Goal: Task Accomplishment & Management: Use online tool/utility

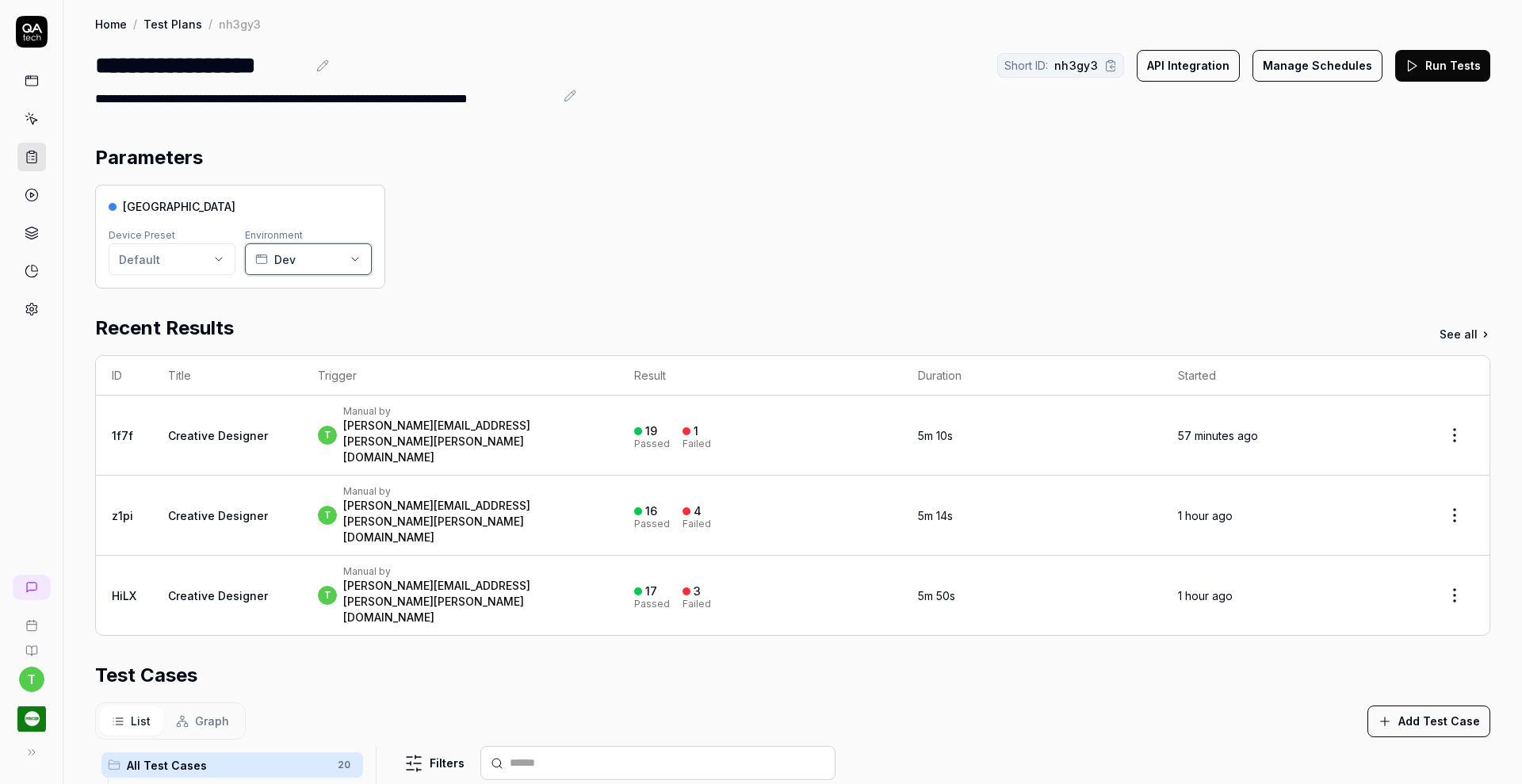
click at [357, 263] on icon "button" at bounding box center [354, 258] width 13 height 13
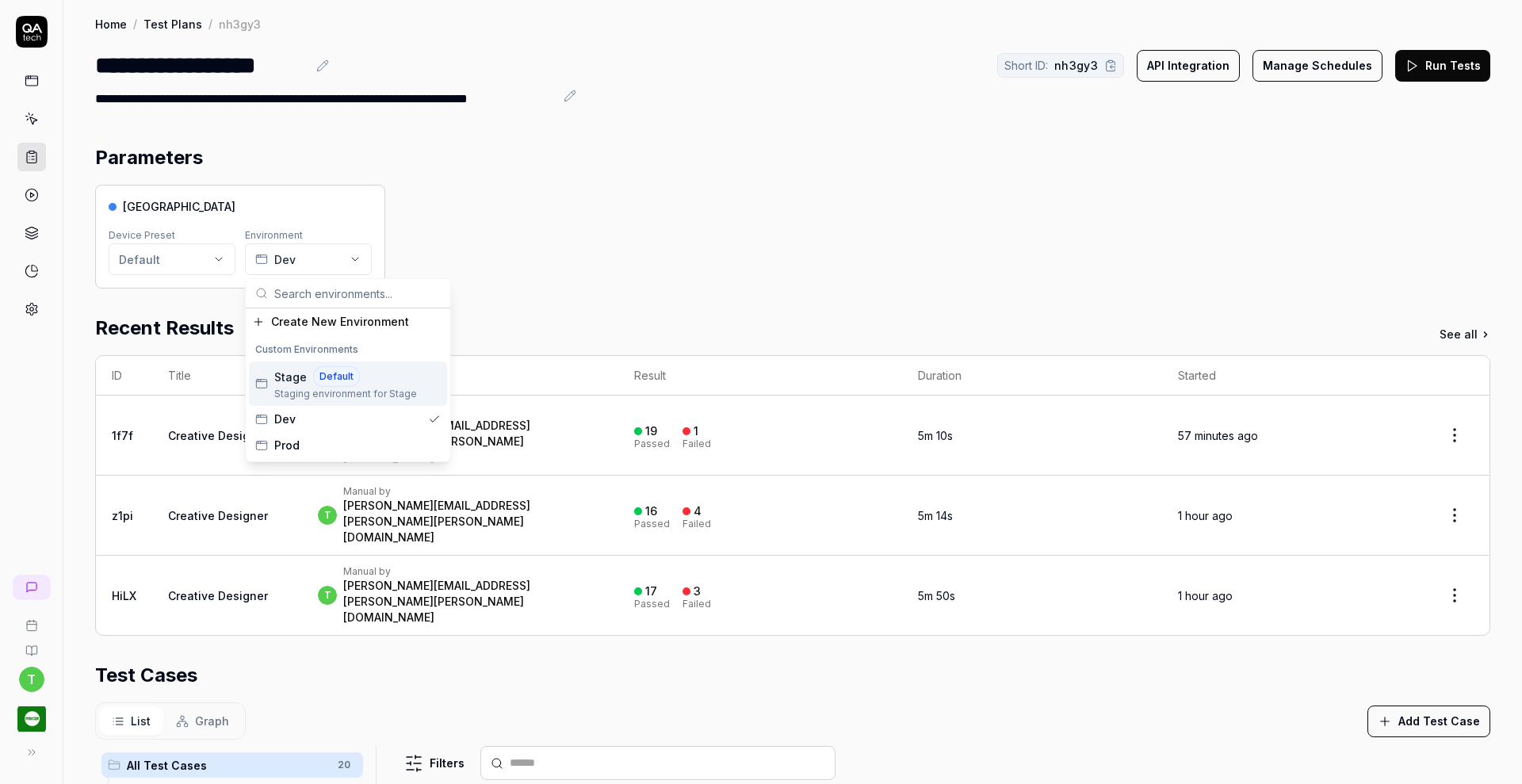
click at [313, 374] on span "Default" at bounding box center [336, 377] width 47 height 21
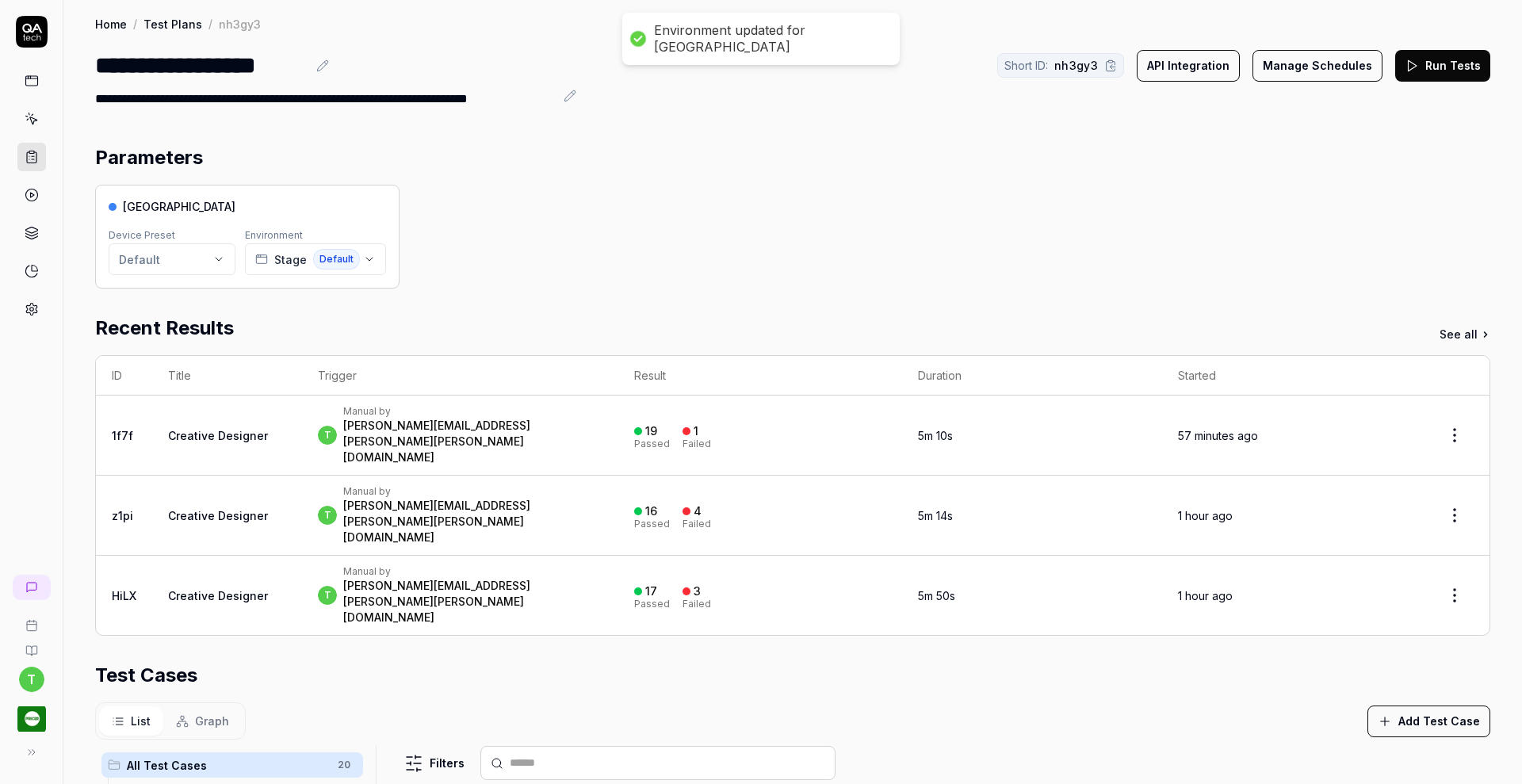
click at [1425, 73] on button "Run Tests" at bounding box center [1442, 65] width 95 height 32
click at [1431, 57] on button "Run Tests" at bounding box center [1442, 65] width 95 height 32
click at [1424, 56] on button "Run Tests" at bounding box center [1442, 65] width 95 height 32
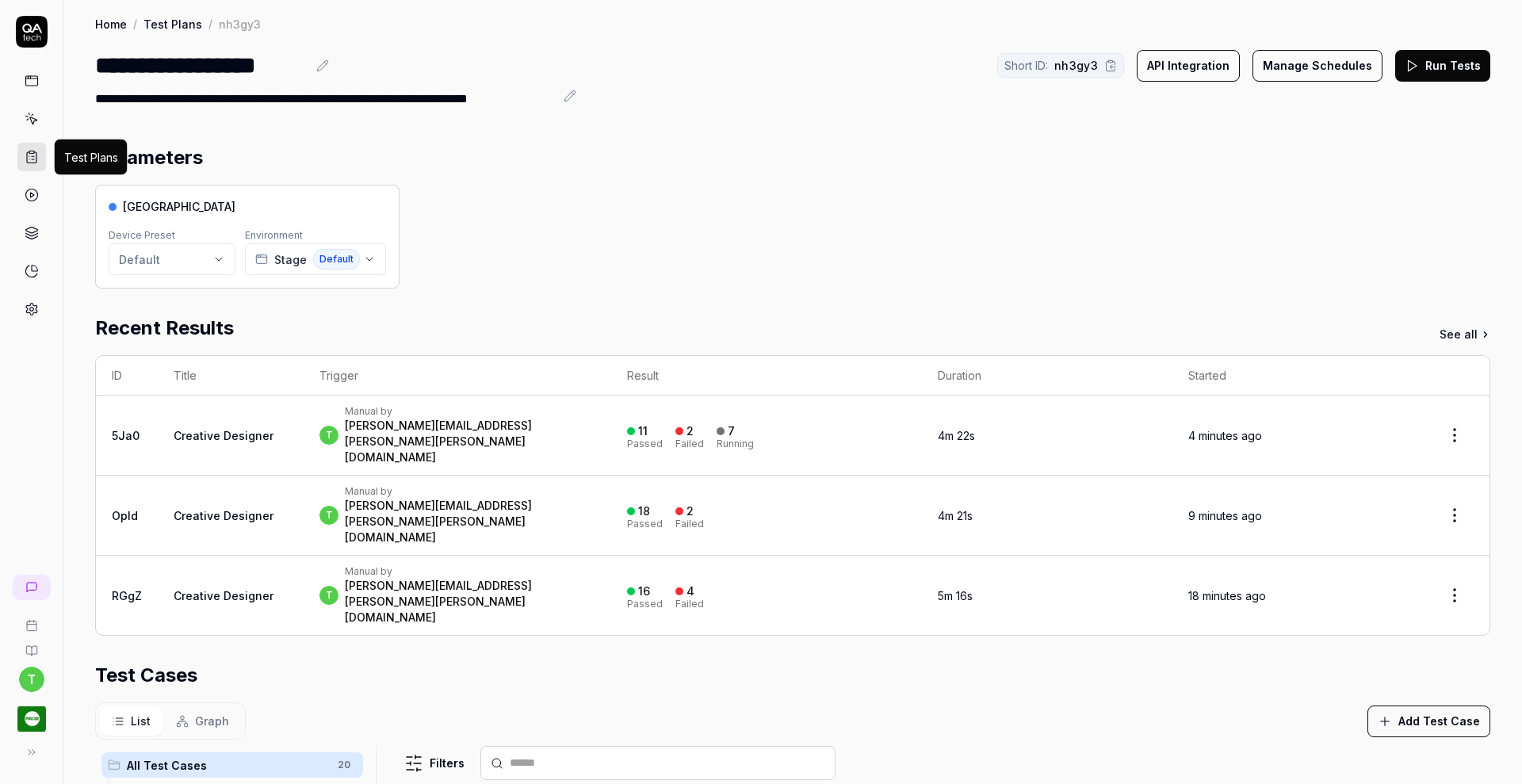
click at [33, 156] on icon at bounding box center [33, 156] width 3 height 0
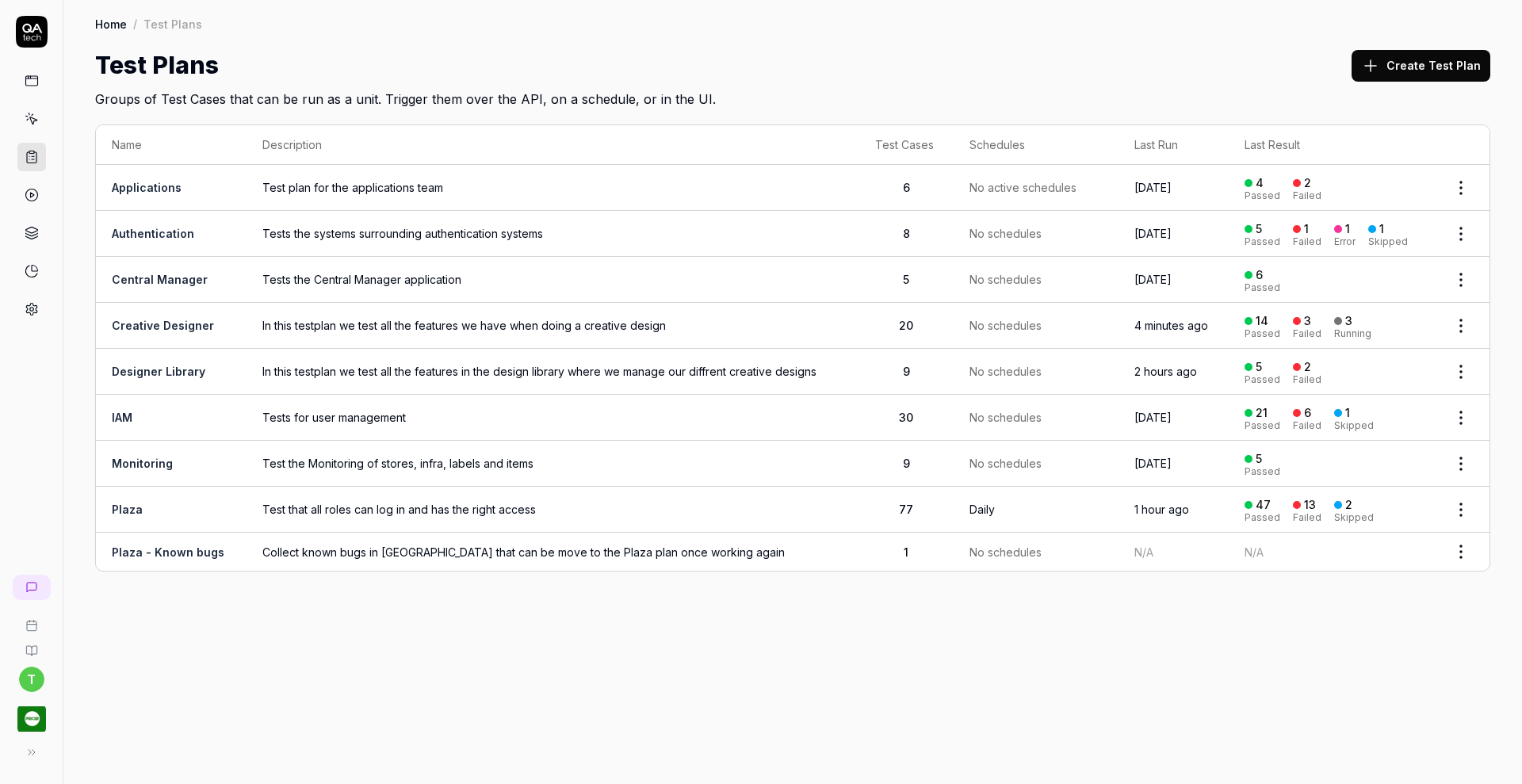
click at [163, 371] on link "Designer Library" at bounding box center [158, 371] width 93 height 14
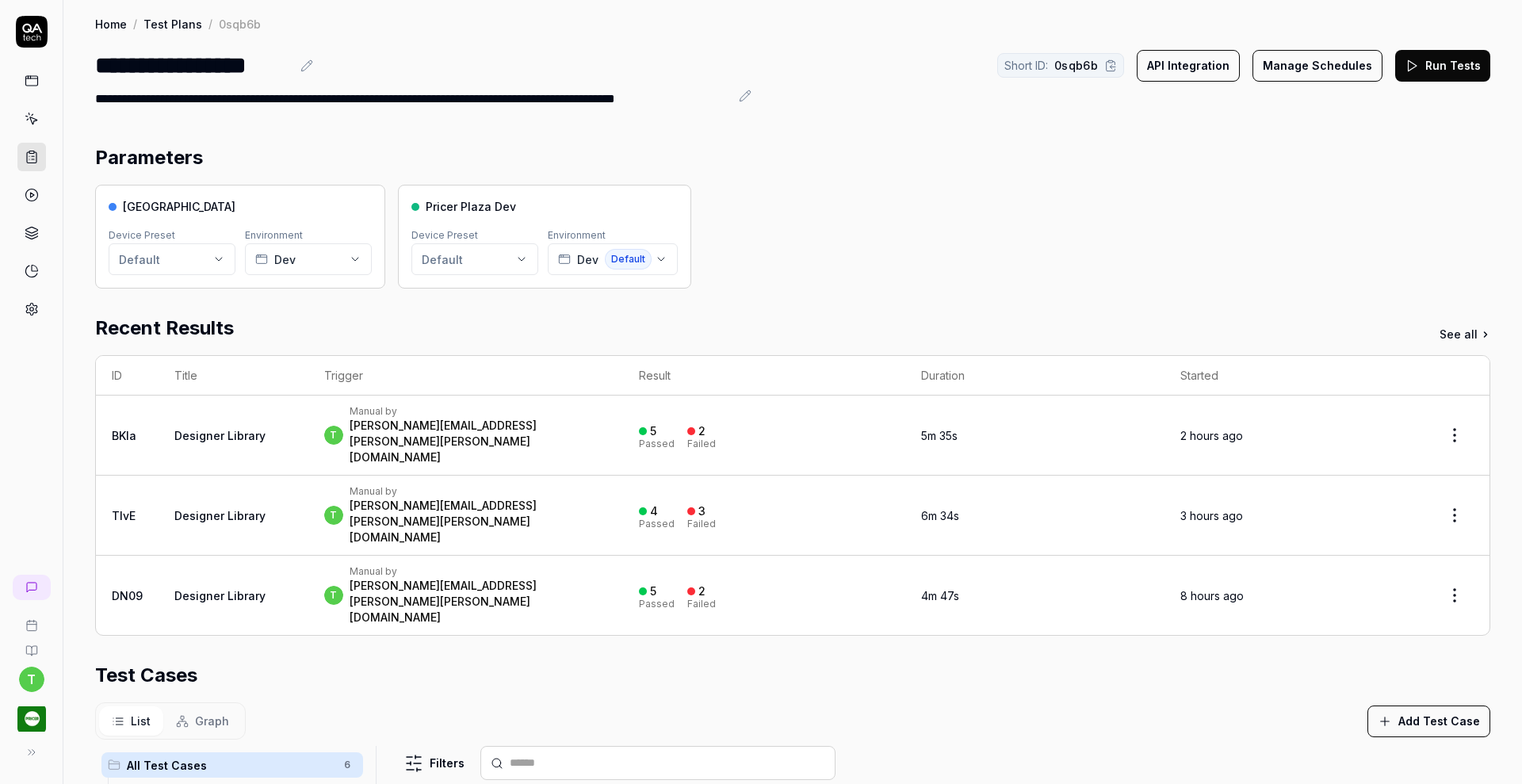
click at [1430, 67] on button "Run Tests" at bounding box center [1442, 65] width 95 height 32
click at [360, 259] on icon "button" at bounding box center [354, 258] width 13 height 13
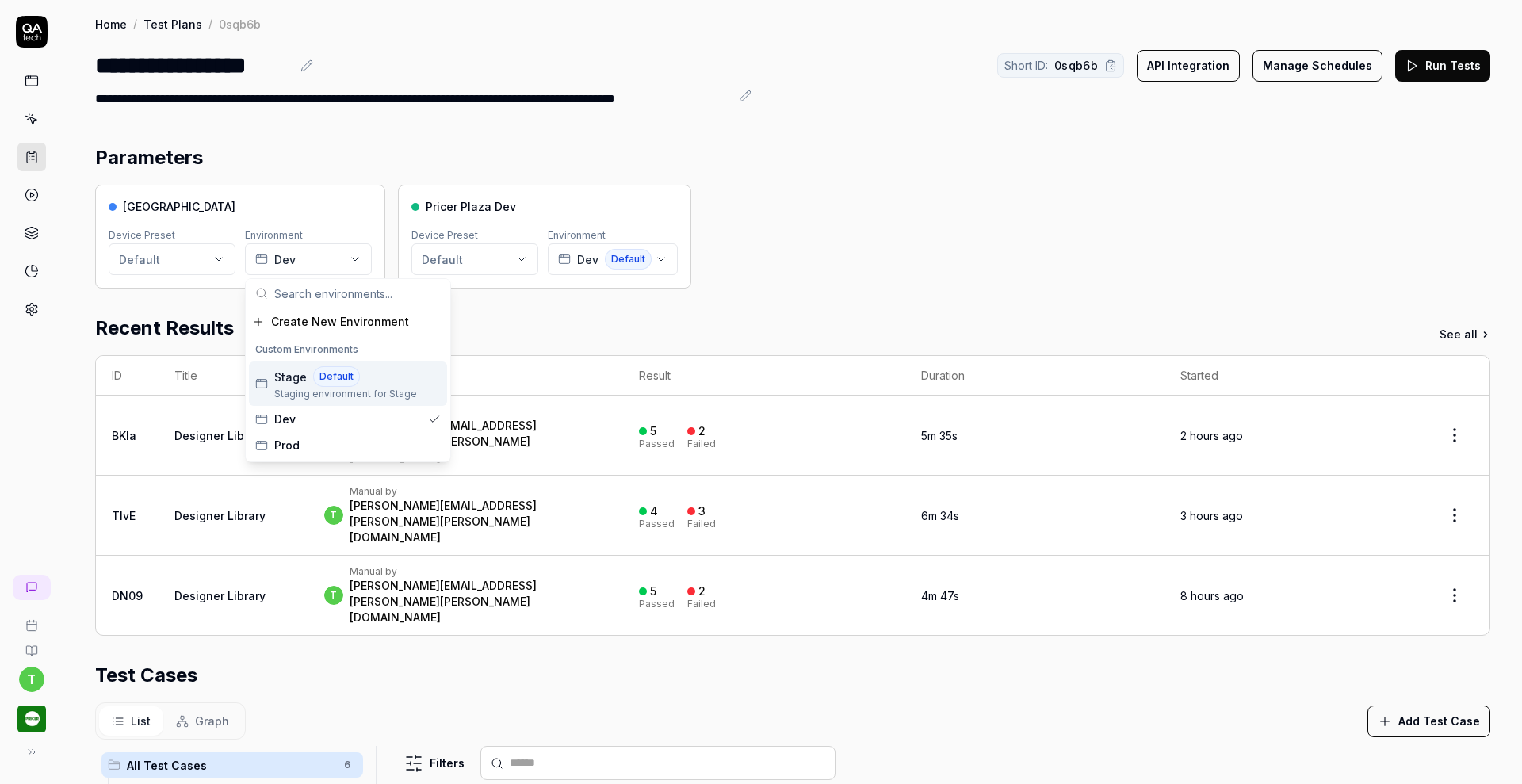
click at [328, 372] on span "Default" at bounding box center [336, 377] width 47 height 21
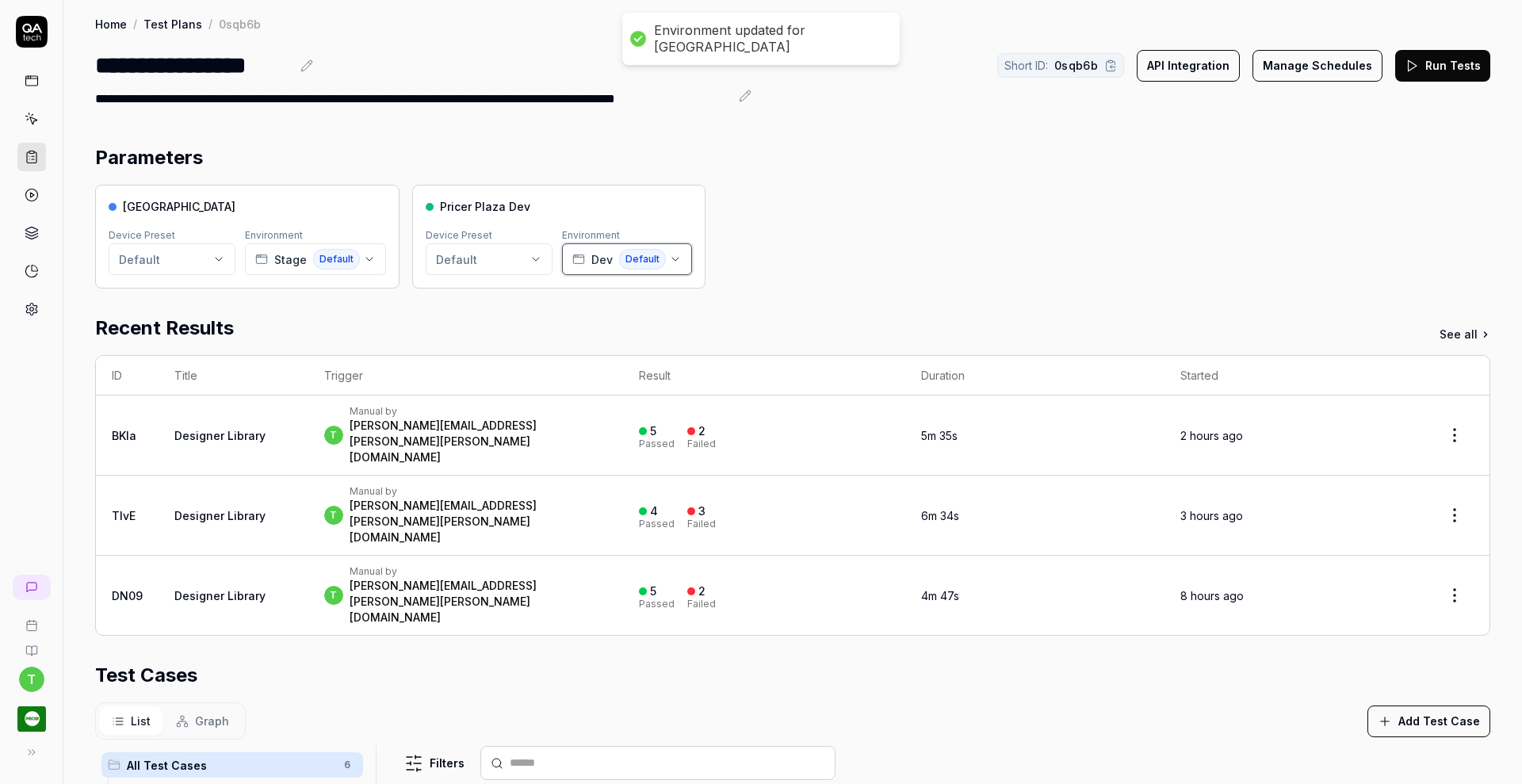
click at [674, 259] on icon "button" at bounding box center [675, 258] width 13 height 13
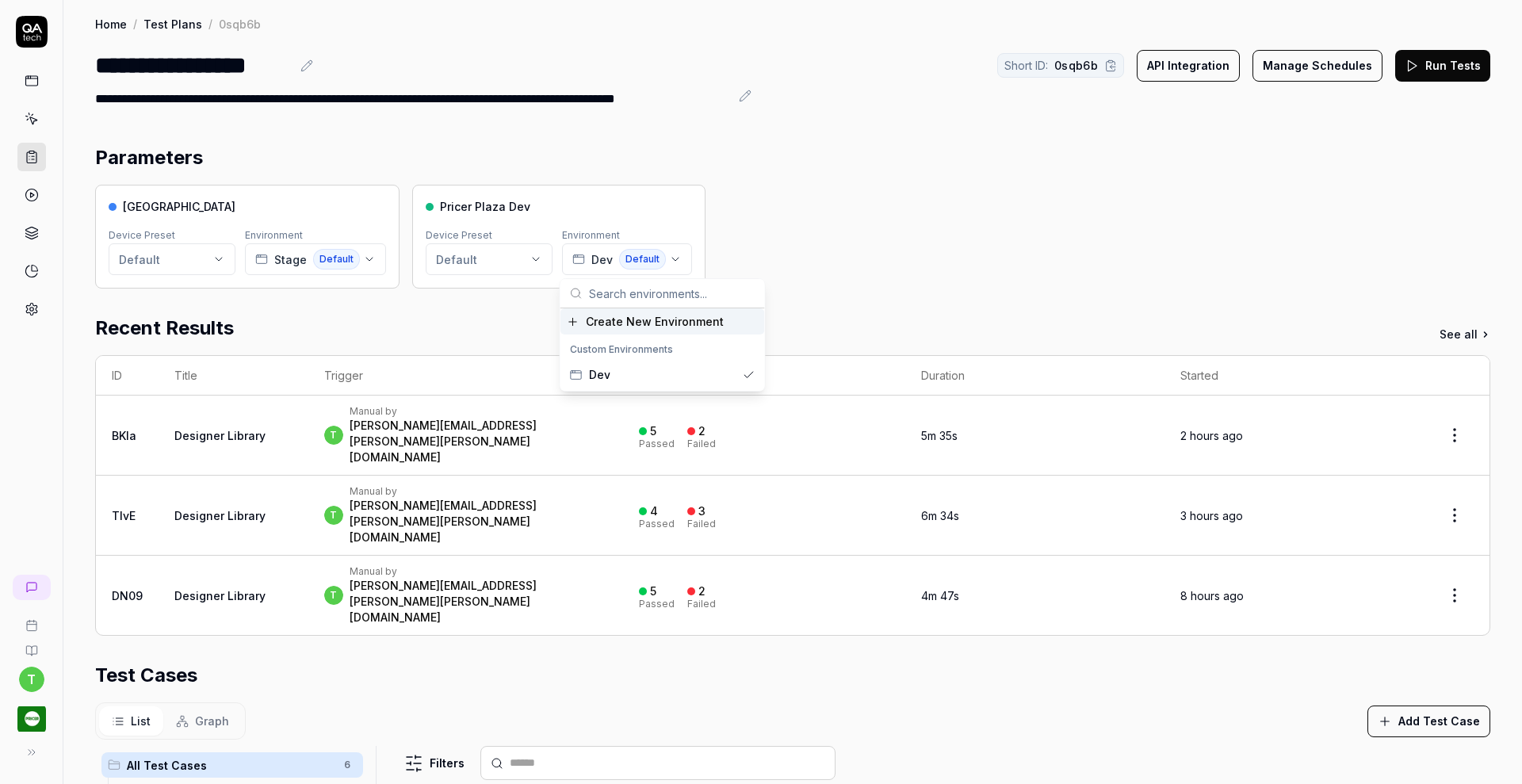
click at [649, 313] on span "Create New Environment" at bounding box center [654, 321] width 138 height 16
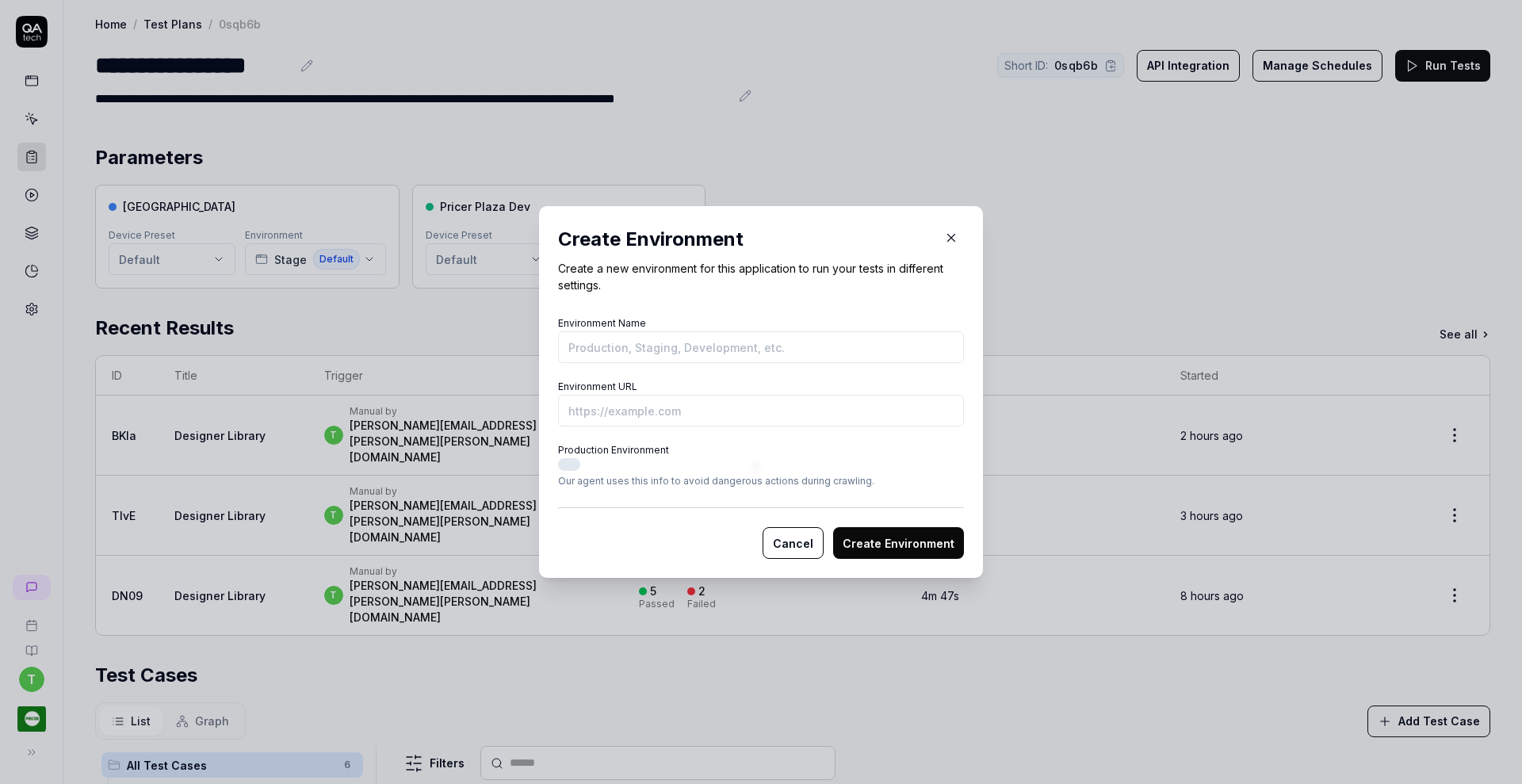
click at [947, 239] on icon "button" at bounding box center [951, 237] width 15 height 15
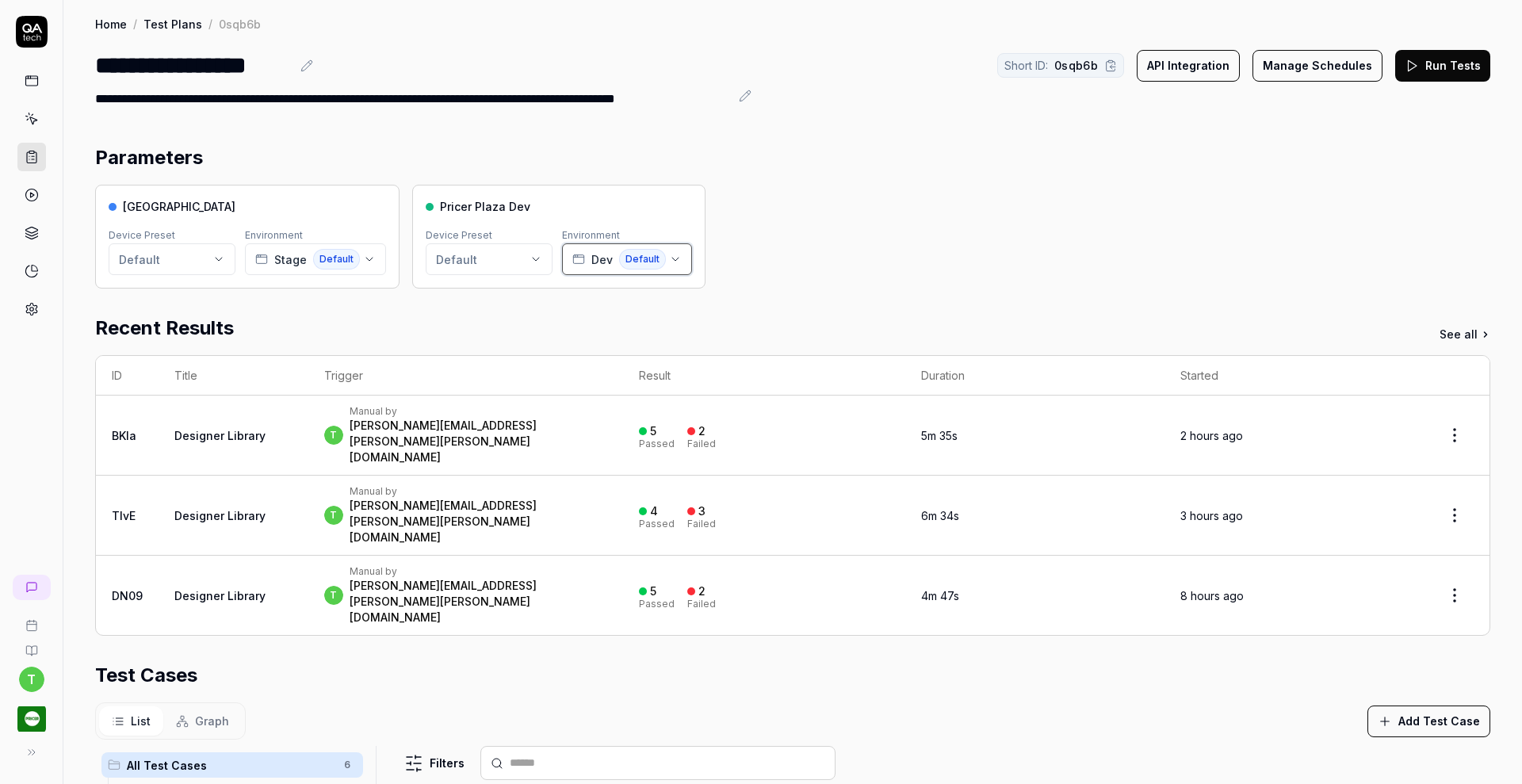
click at [677, 258] on button "Dev Default" at bounding box center [627, 258] width 130 height 32
click at [826, 244] on div "Pricer Plaza Device Preset Default Environment Stage Default Pricer Plaza Dev D…" at bounding box center [793, 236] width 1395 height 104
click at [1417, 65] on button "Run Tests" at bounding box center [1442, 65] width 95 height 32
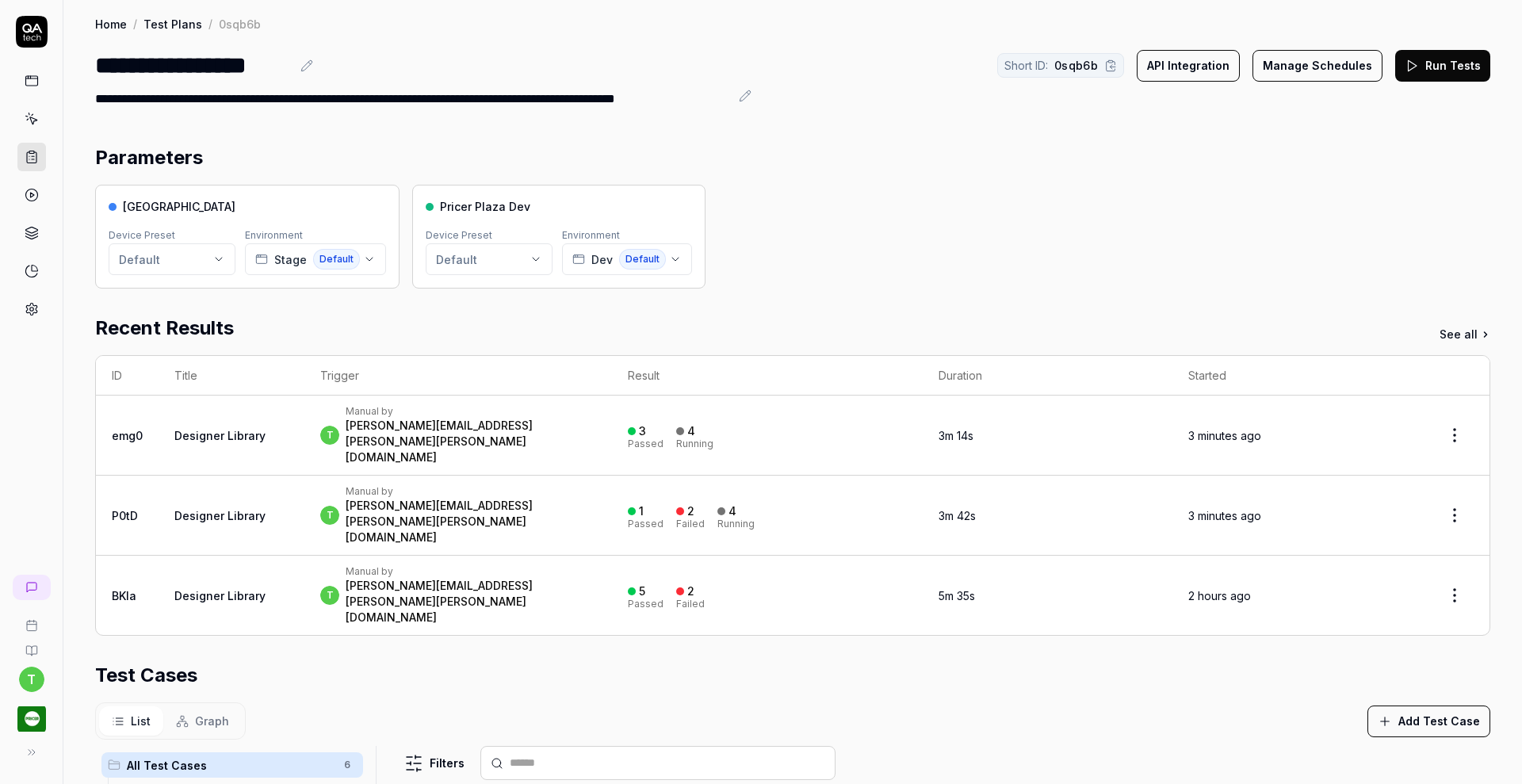
click at [36, 148] on link at bounding box center [31, 157] width 28 height 28
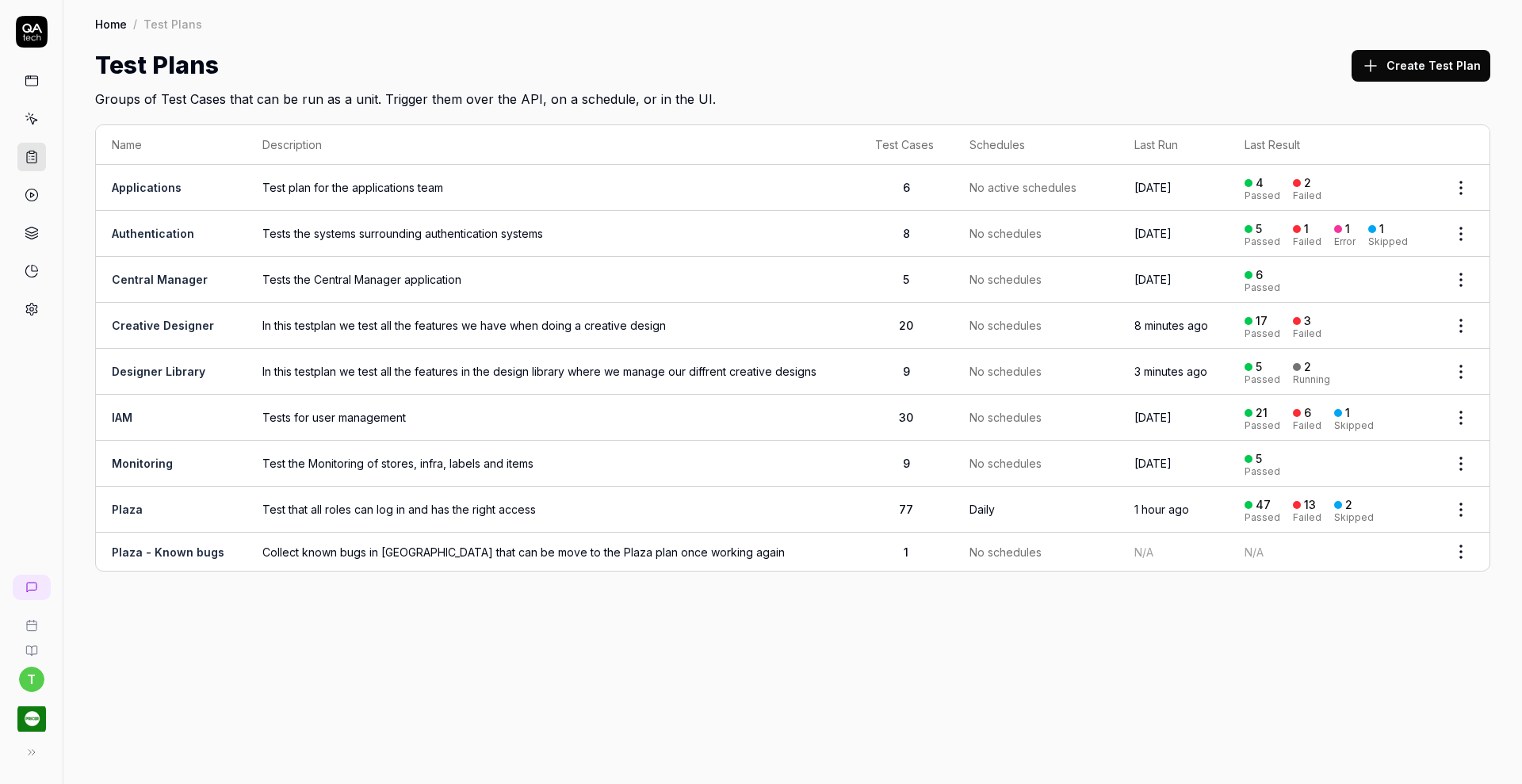
click at [141, 324] on link "Creative Designer" at bounding box center [163, 325] width 102 height 14
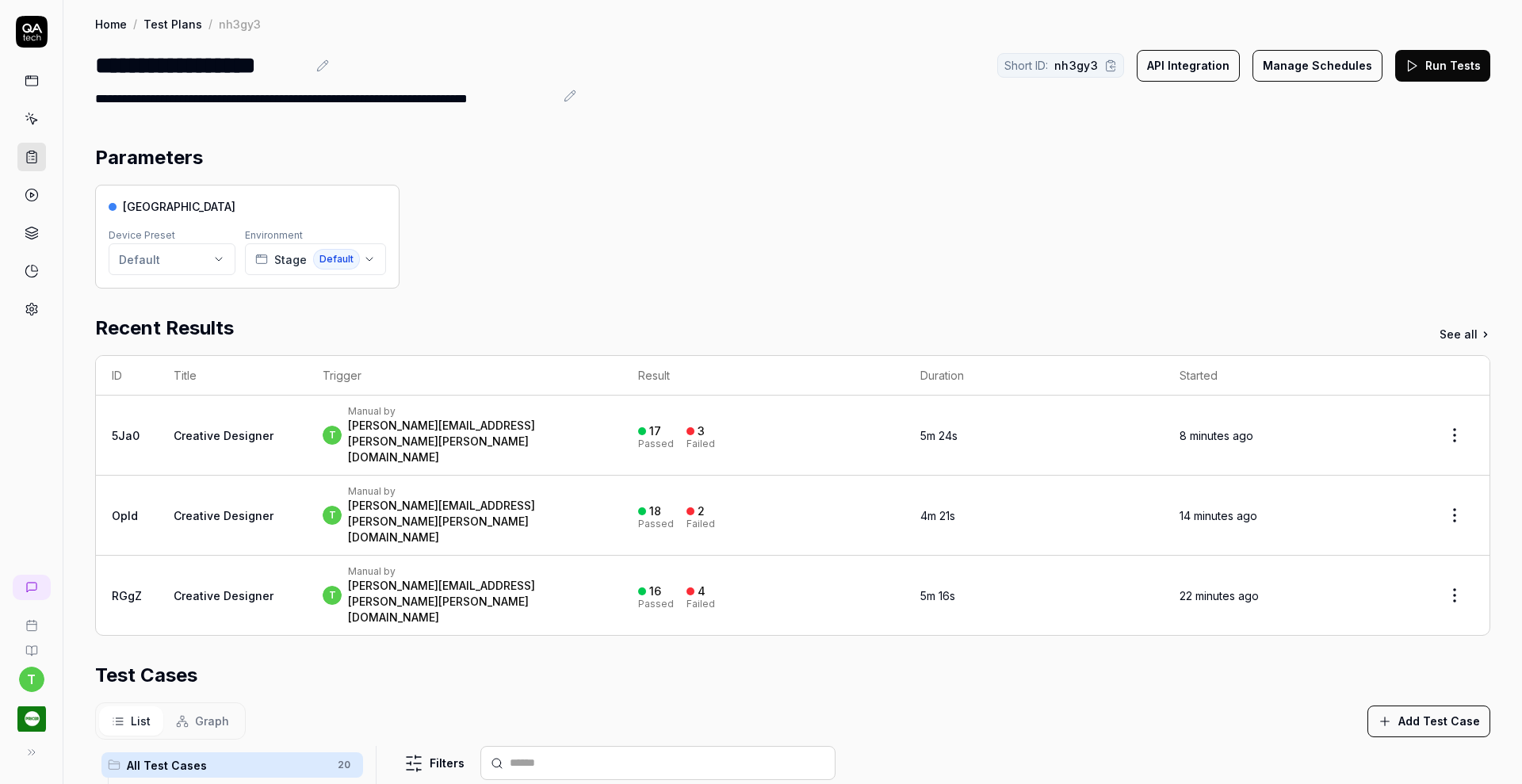
click at [1425, 66] on button "Run Tests" at bounding box center [1442, 65] width 95 height 32
